Goal: Task Accomplishment & Management: Manage account settings

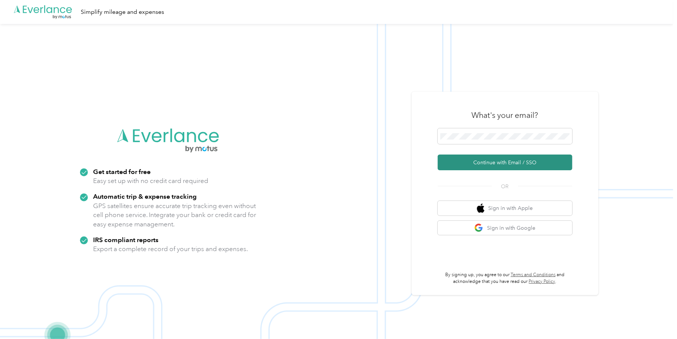
click at [480, 163] on button "Continue with Email / SSO" at bounding box center [505, 162] width 135 height 16
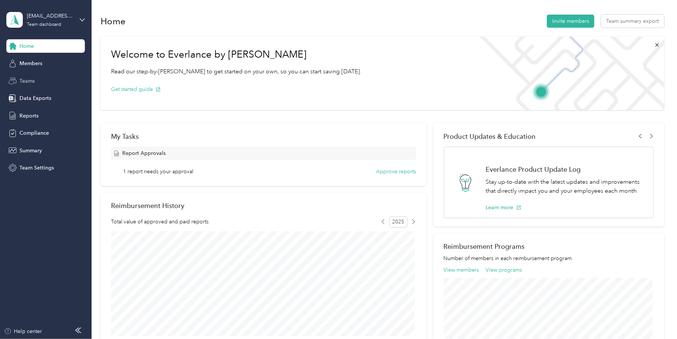
click at [26, 80] on span "Teams" at bounding box center [26, 81] width 15 height 8
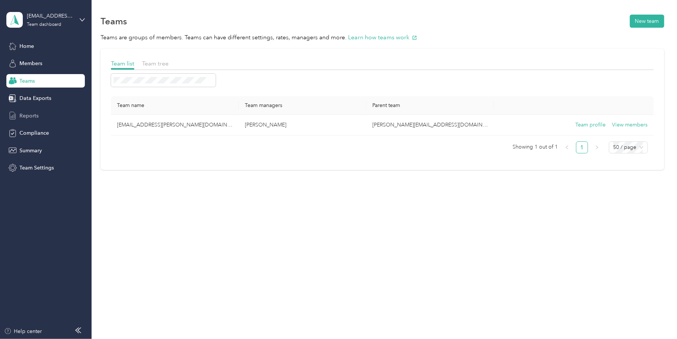
click at [27, 116] on span "Reports" at bounding box center [28, 116] width 19 height 8
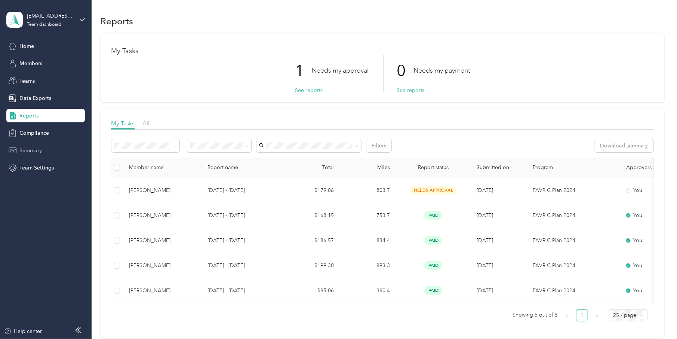
click at [30, 150] on span "Summary" at bounding box center [30, 151] width 22 height 8
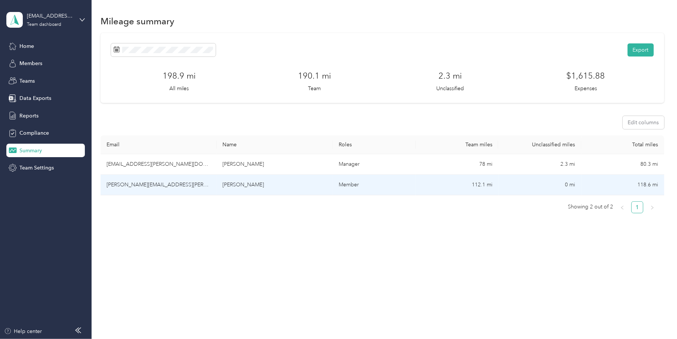
click at [155, 184] on td "ruperto.morin@convergint.com" at bounding box center [159, 185] width 116 height 21
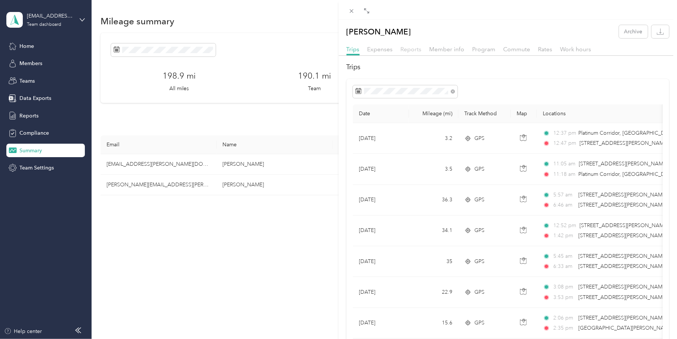
click at [413, 50] on span "Reports" at bounding box center [411, 49] width 21 height 7
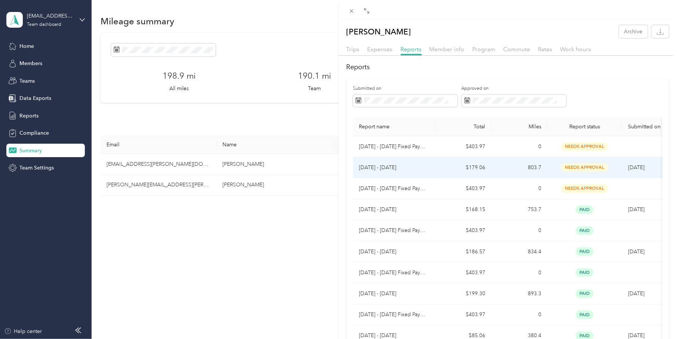
click at [383, 165] on p "Sep 1 - 30, 2025" at bounding box center [394, 167] width 70 height 8
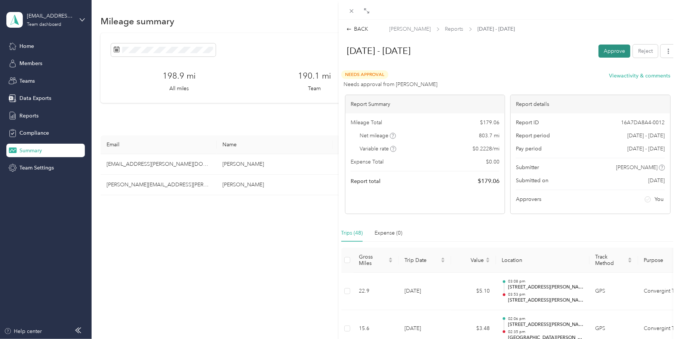
click at [605, 52] on button "Approve" at bounding box center [614, 50] width 32 height 13
